Goal: Task Accomplishment & Management: Use online tool/utility

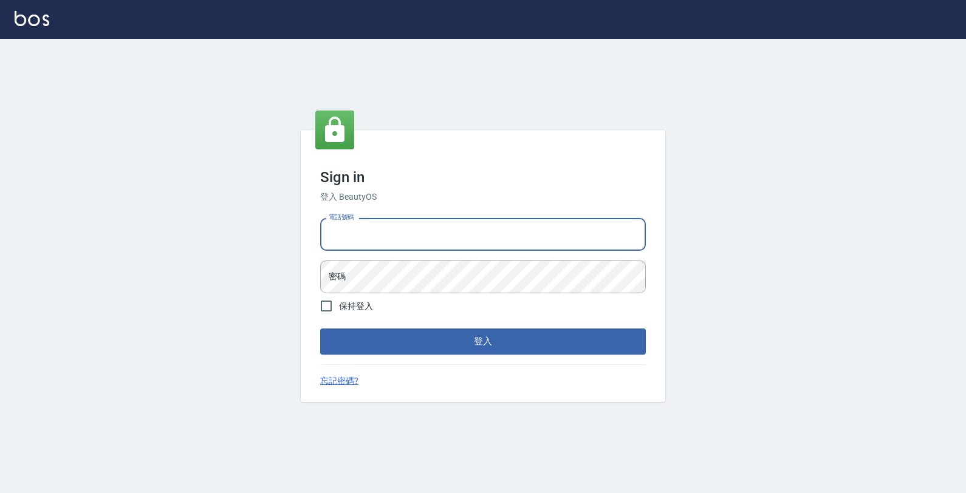
click at [420, 231] on input "電話號碼" at bounding box center [482, 234] width 325 height 33
type input "4265909"
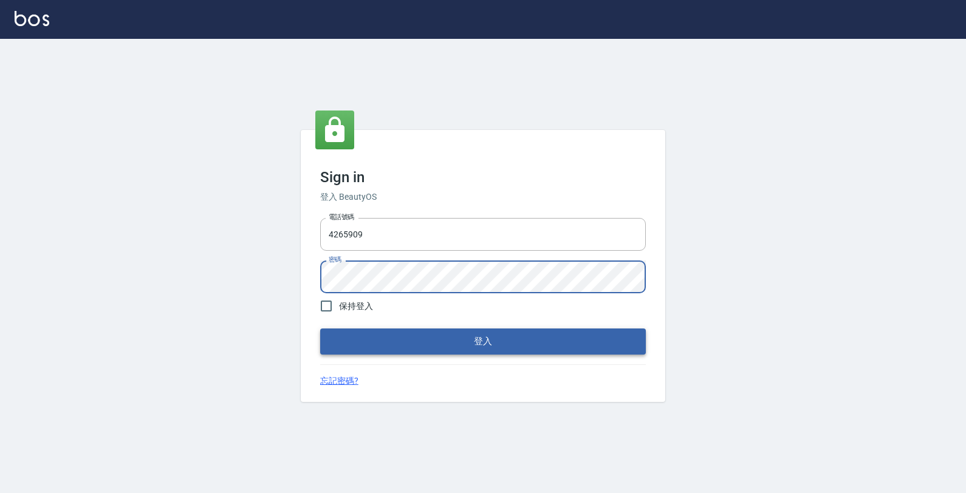
click at [505, 334] on button "登入" at bounding box center [482, 342] width 325 height 26
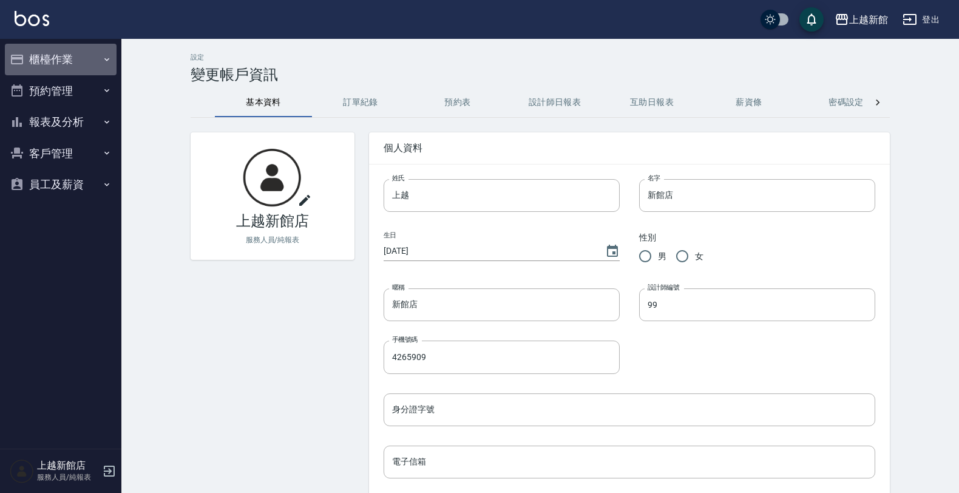
click at [67, 55] on button "櫃檯作業" at bounding box center [61, 60] width 112 height 32
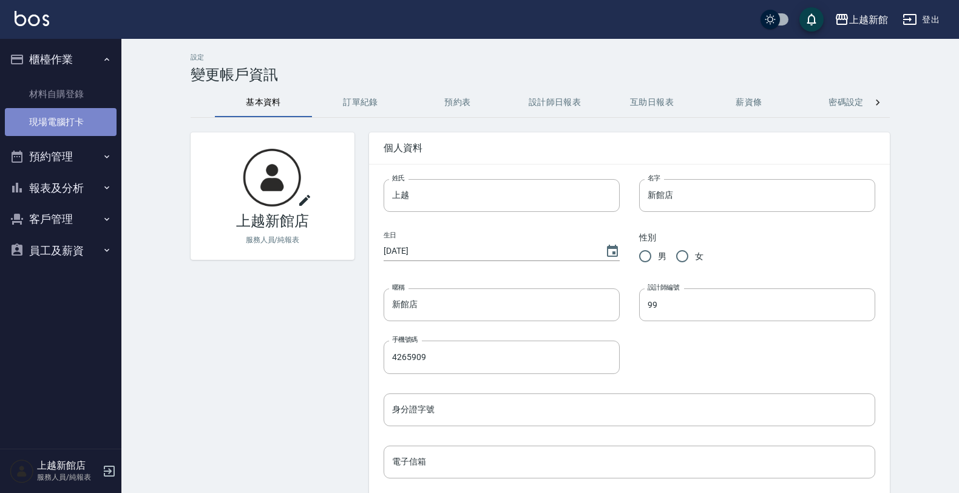
click at [92, 123] on link "現場電腦打卡" at bounding box center [61, 122] width 112 height 28
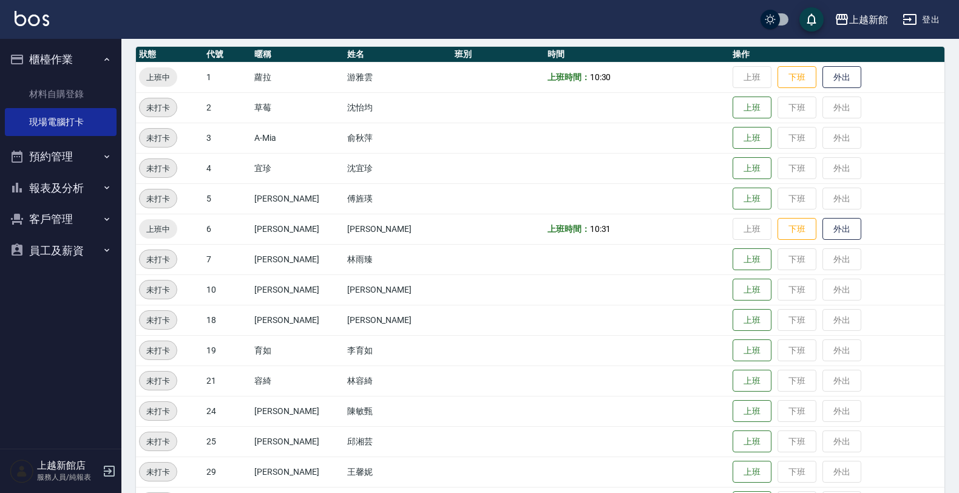
scroll to position [264, 0]
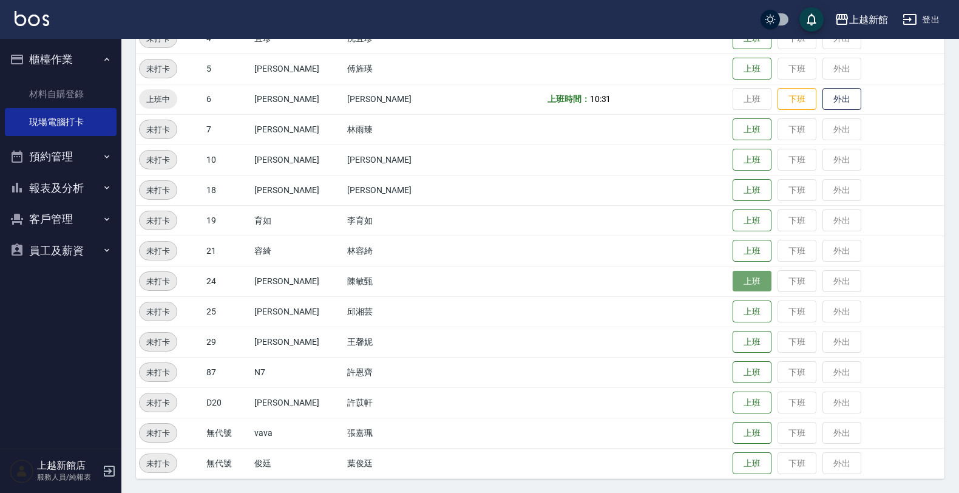
click at [733, 285] on button "上班" at bounding box center [752, 281] width 39 height 21
click at [741, 308] on button "上班" at bounding box center [752, 311] width 39 height 21
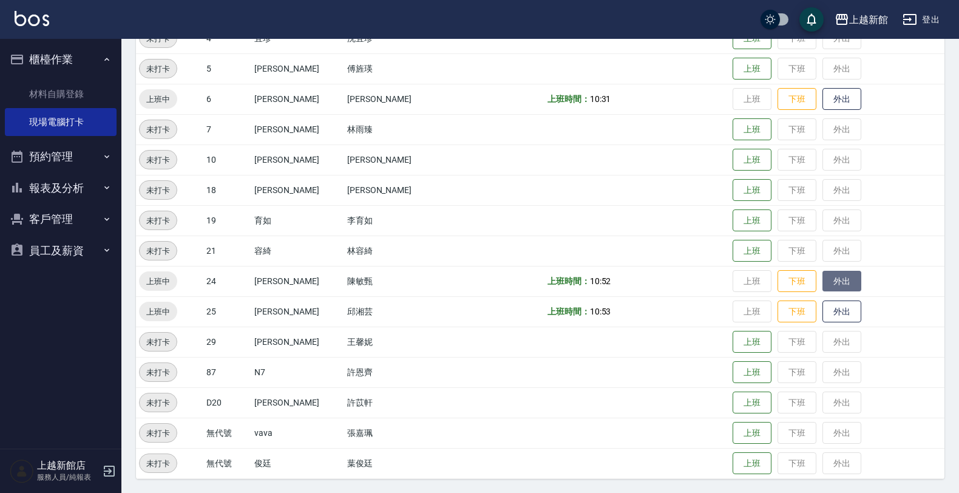
click at [823, 283] on button "外出" at bounding box center [842, 281] width 39 height 21
click at [823, 278] on button "歸來" at bounding box center [842, 281] width 39 height 21
click at [733, 250] on button "上班" at bounding box center [752, 250] width 39 height 21
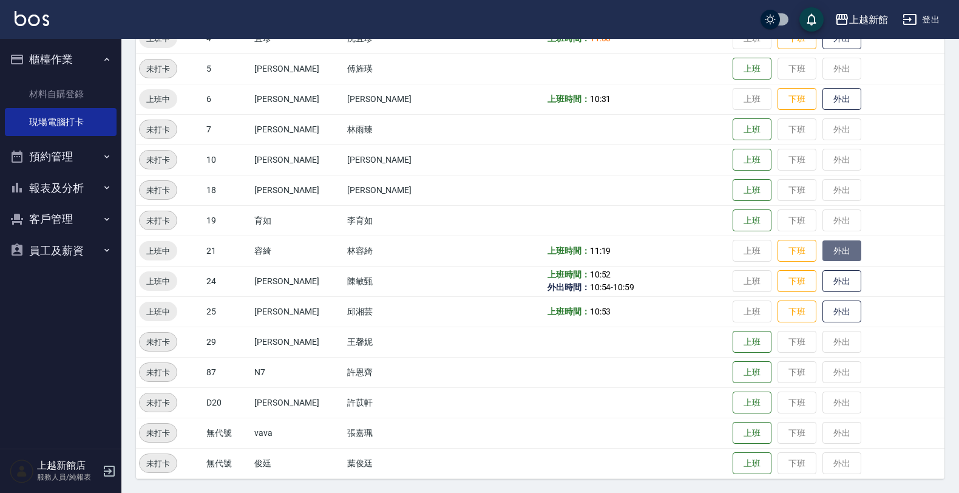
click at [823, 253] on button "外出" at bounding box center [842, 250] width 39 height 21
click at [784, 253] on button "下班" at bounding box center [797, 250] width 39 height 21
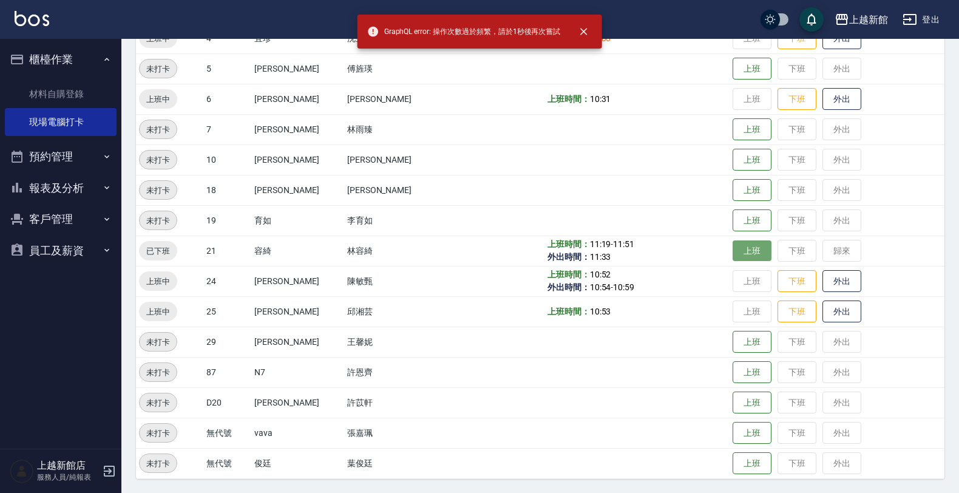
click at [733, 253] on button "上班" at bounding box center [752, 250] width 39 height 21
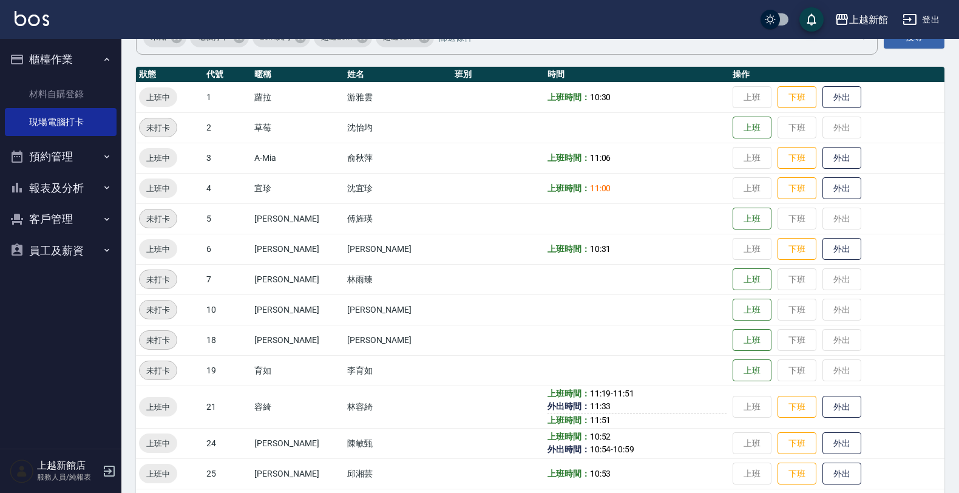
scroll to position [0, 0]
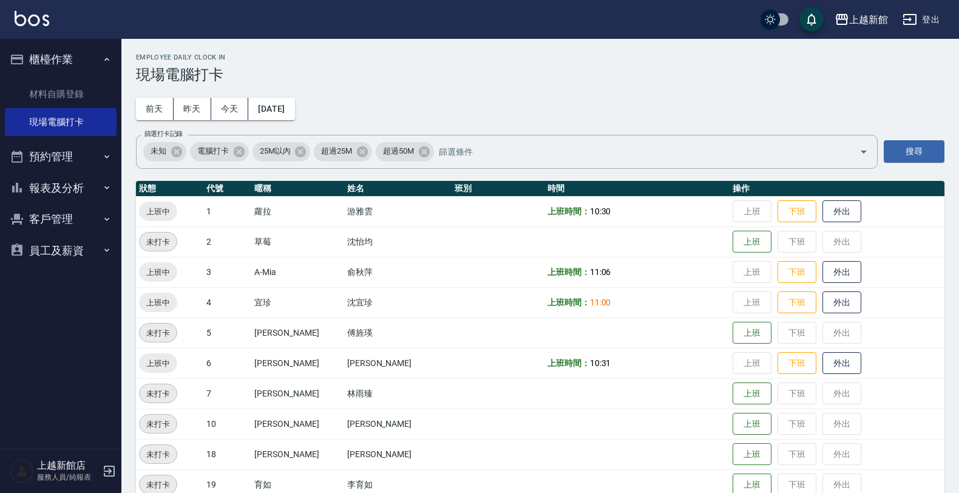
click at [40, 25] on img at bounding box center [32, 18] width 35 height 15
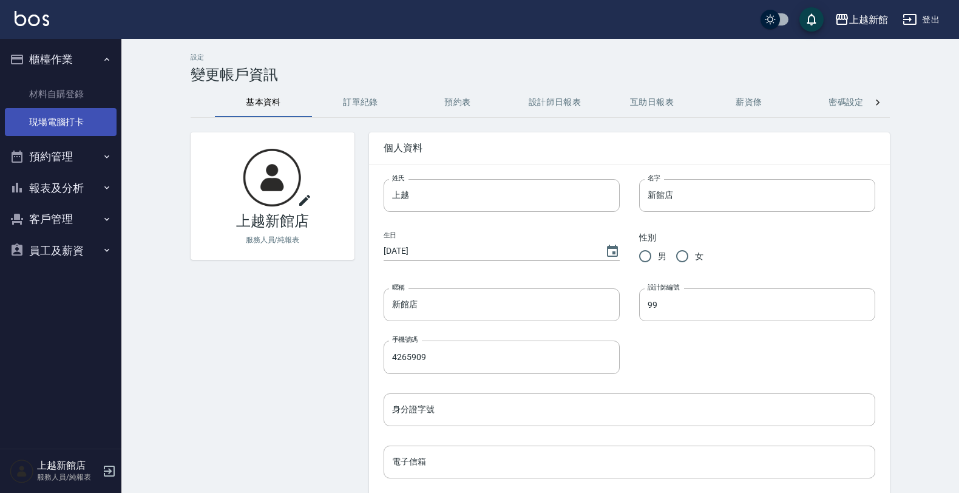
click at [50, 120] on link "現場電腦打卡" at bounding box center [61, 122] width 112 height 28
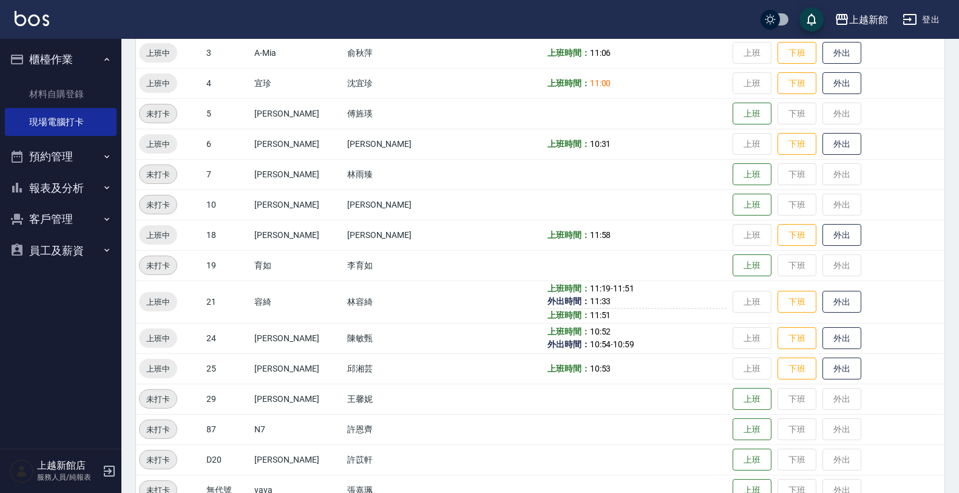
scroll to position [228, 0]
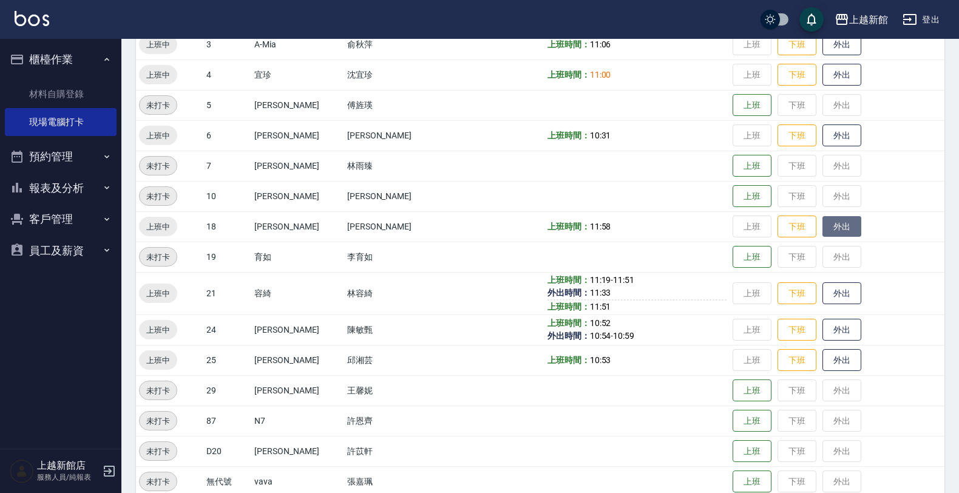
click at [829, 225] on button "外出" at bounding box center [842, 226] width 39 height 21
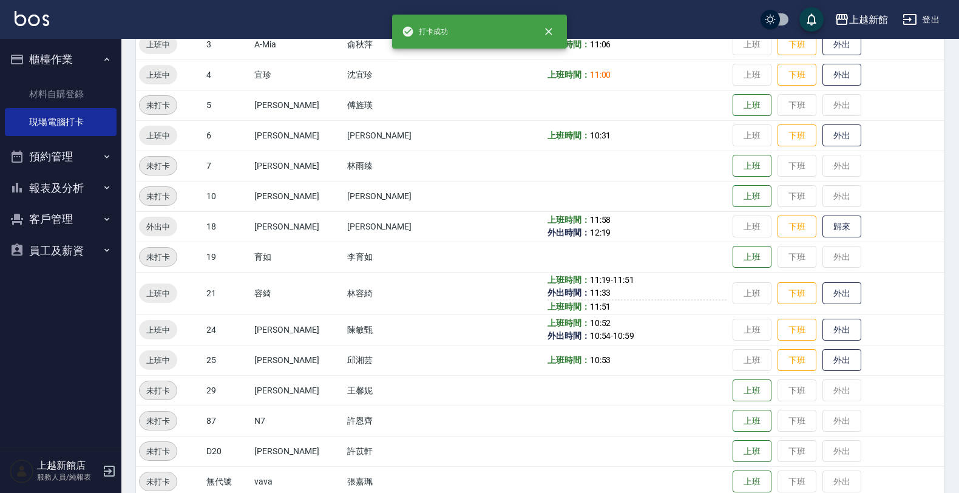
click at [29, 29] on div "上越新館 登出" at bounding box center [479, 19] width 959 height 39
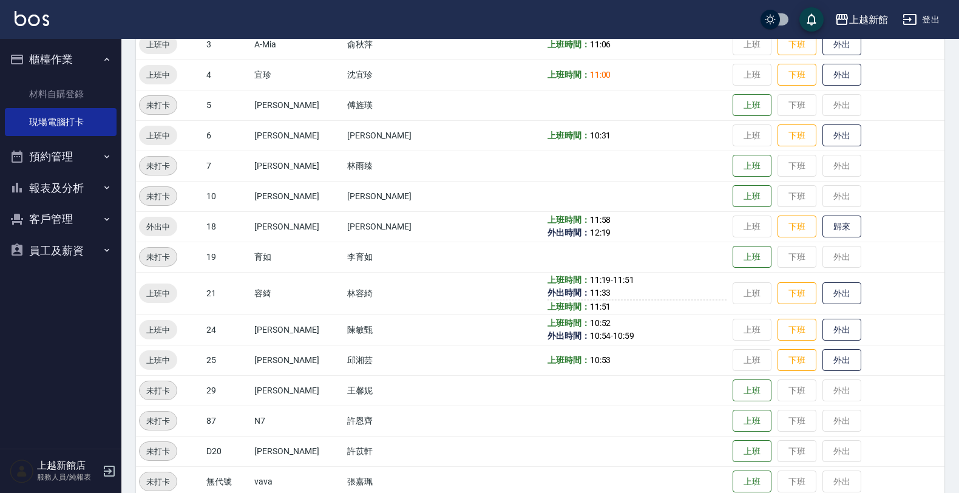
drag, startPoint x: 34, startPoint y: 24, endPoint x: 29, endPoint y: 29, distance: 6.9
click at [34, 26] on link at bounding box center [32, 20] width 35 height 18
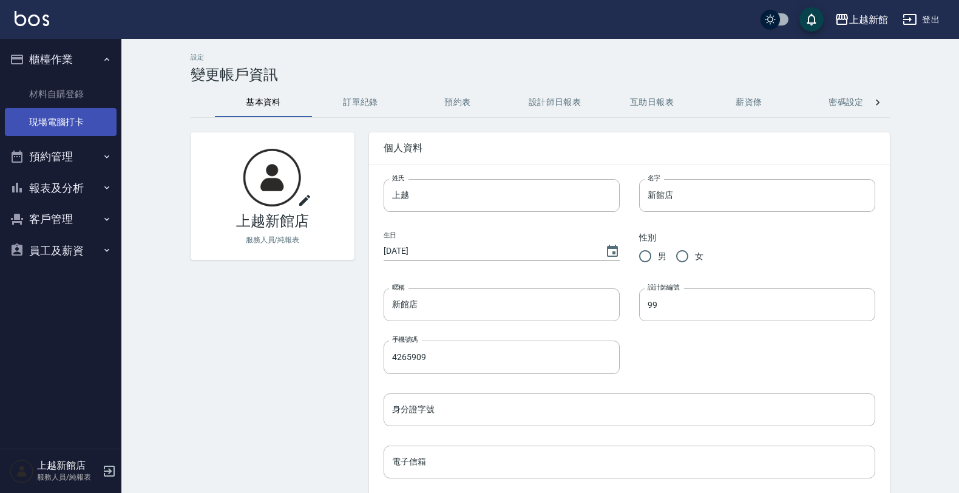
click at [82, 112] on link "現場電腦打卡" at bounding box center [61, 122] width 112 height 28
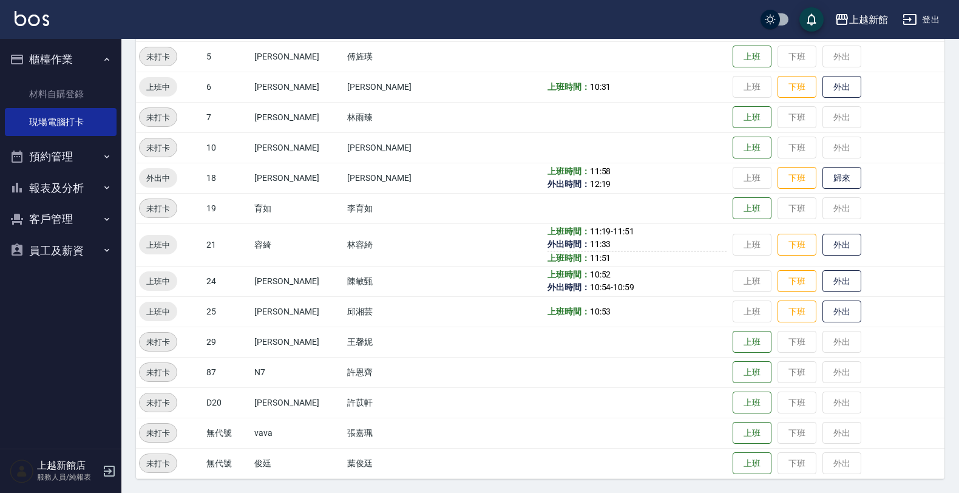
scroll to position [277, 0]
click at [823, 182] on button "歸來" at bounding box center [842, 177] width 39 height 21
